Goal: Find specific page/section: Find specific page/section

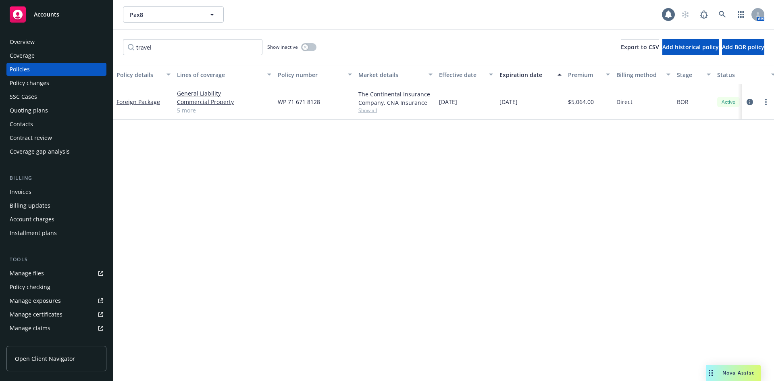
drag, startPoint x: 274, startPoint y: 169, endPoint x: 301, endPoint y: 162, distance: 28.3
click at [282, 167] on div "Policy details Lines of coverage Policy number Market details Effective date Ex…" at bounding box center [443, 223] width 660 height 316
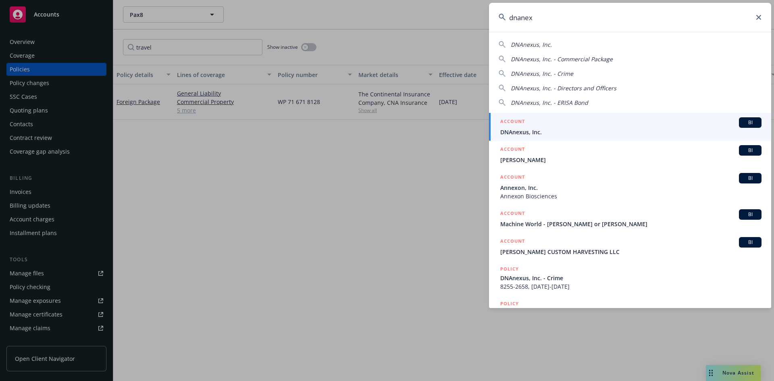
type input "dnanex"
click at [742, 120] on span "BI" at bounding box center [750, 122] width 16 height 7
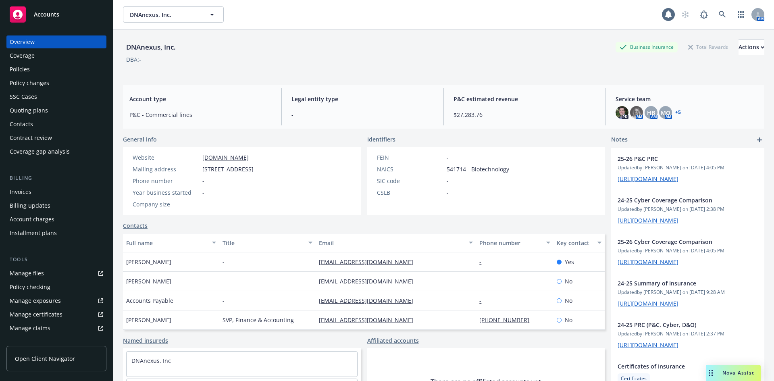
click at [32, 69] on div "Policies" at bounding box center [56, 69] width 93 height 13
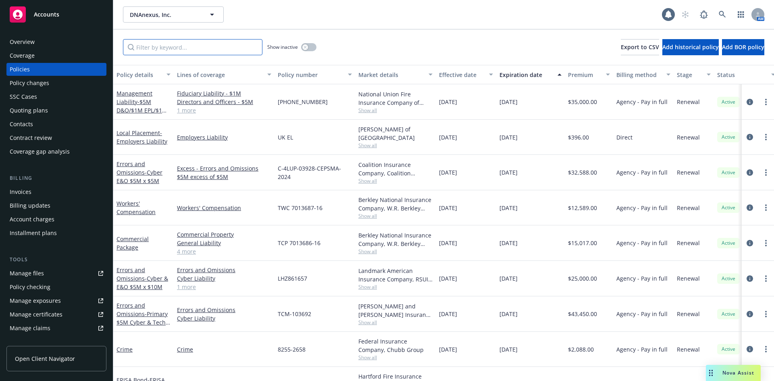
click at [177, 50] on input "Filter by keyword..." at bounding box center [192, 47] width 139 height 16
type input "d"
type input "uk"
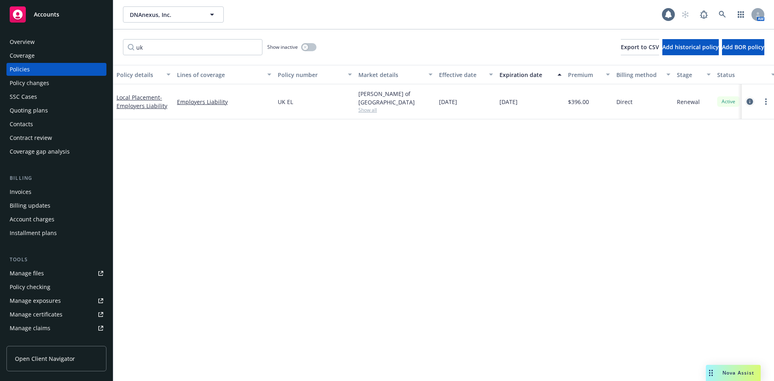
click at [748, 100] on icon "circleInformation" at bounding box center [749, 101] width 6 height 6
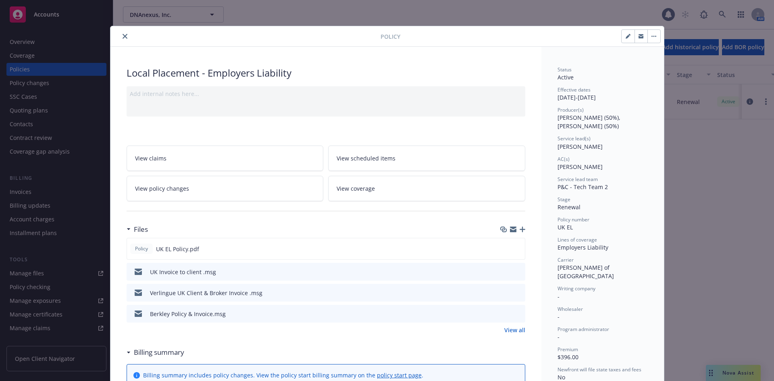
click at [514, 271] on icon "preview file" at bounding box center [517, 271] width 7 height 6
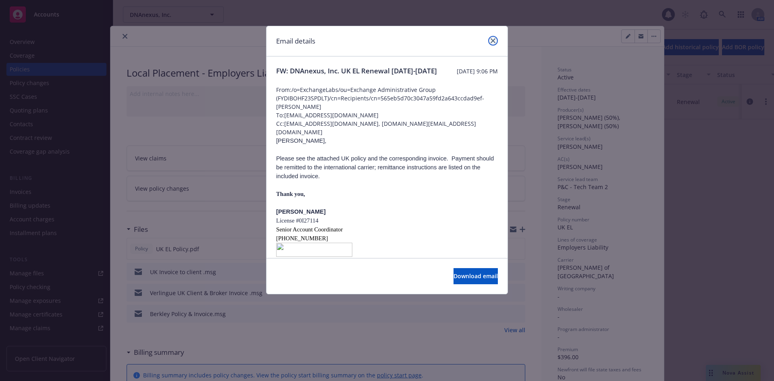
click at [494, 39] on icon "close" at bounding box center [492, 40] width 5 height 5
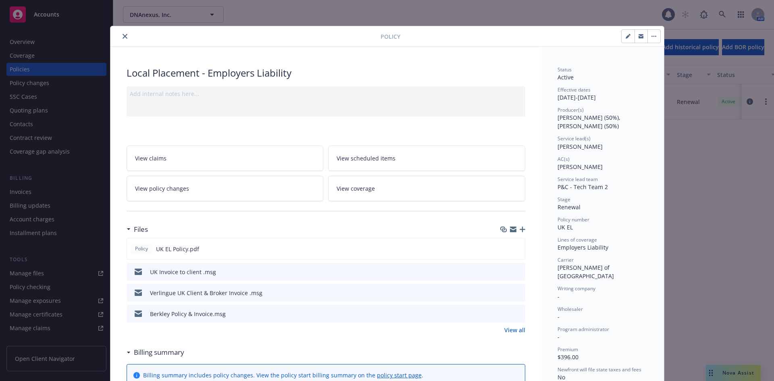
click at [514, 292] on icon "preview file" at bounding box center [517, 292] width 7 height 6
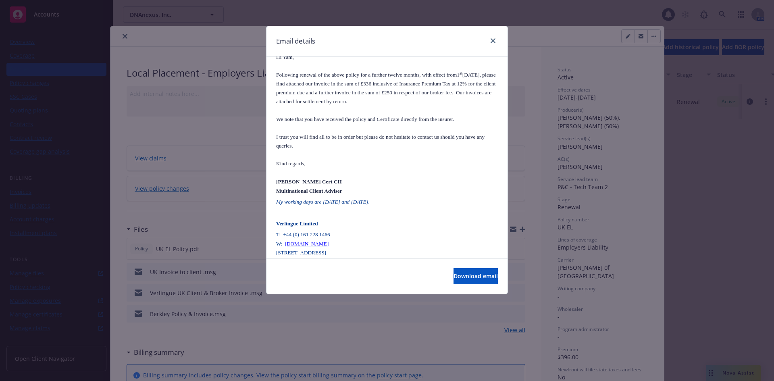
scroll to position [94, 0]
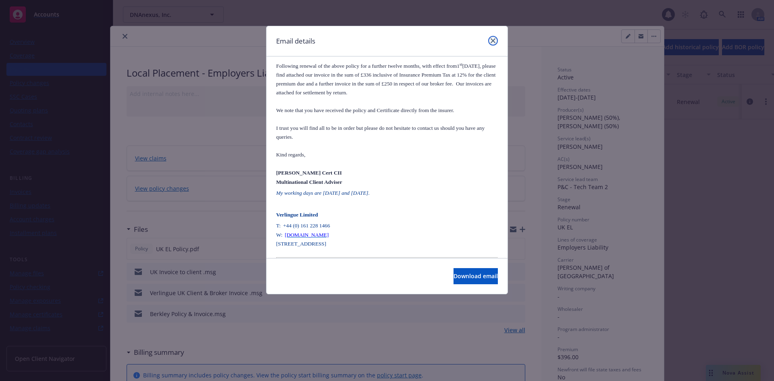
click at [492, 41] on icon "close" at bounding box center [492, 40] width 5 height 5
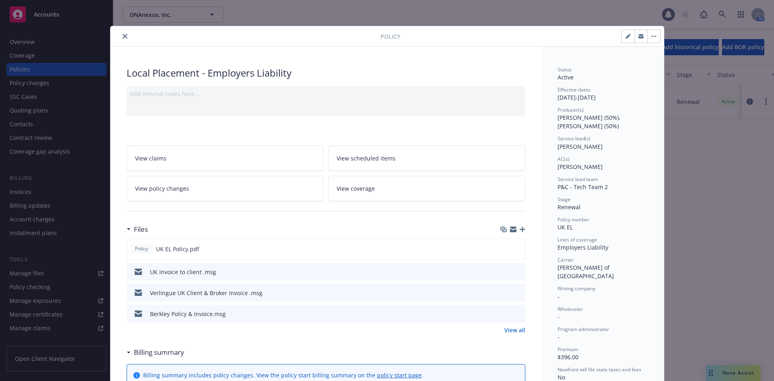
drag, startPoint x: 693, startPoint y: 228, endPoint x: 687, endPoint y: 224, distance: 6.7
click at [693, 228] on div "Policy Local Placement - Employers Liability Add internal notes here... View cl…" at bounding box center [387, 190] width 774 height 381
click at [122, 35] on icon "close" at bounding box center [124, 36] width 5 height 5
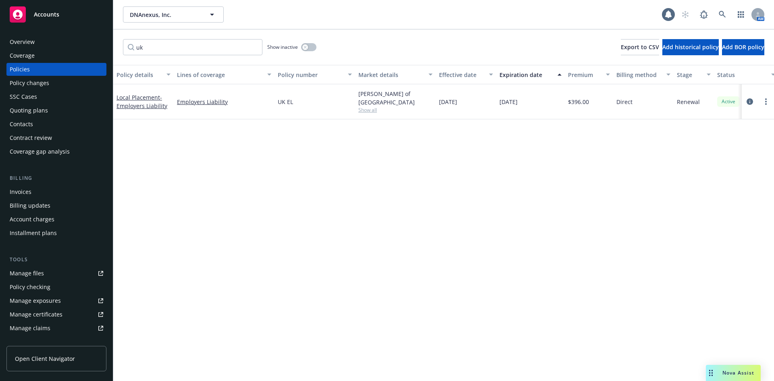
click at [35, 112] on div "Quoting plans" at bounding box center [29, 110] width 38 height 13
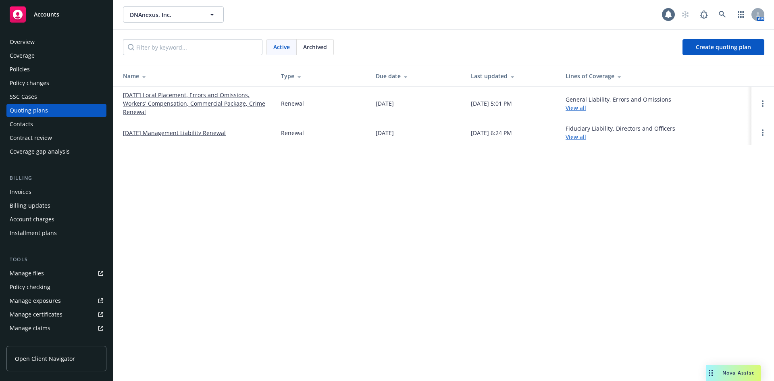
click at [205, 106] on link "[DATE] Local Placement, Errors and Omissions, Workers' Compensation, Commercial…" at bounding box center [195, 103] width 145 height 25
